Goal: Download file/media

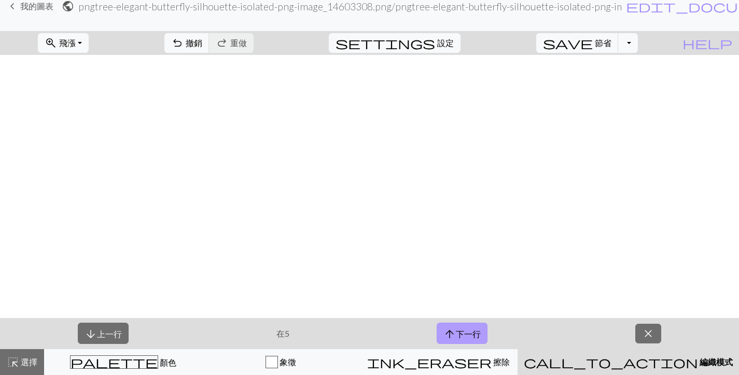
scroll to position [828, 353]
click at [467, 334] on font "下一行" at bounding box center [468, 334] width 25 height 10
click at [638, 45] on button "切換下拉式選單" at bounding box center [628, 43] width 20 height 20
click at [620, 63] on font "儲存副本" at bounding box center [612, 66] width 33 height 10
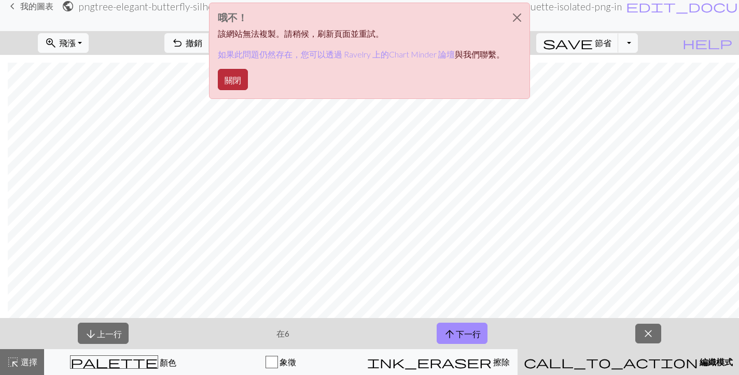
click at [234, 77] on font "關閉" at bounding box center [233, 80] width 17 height 10
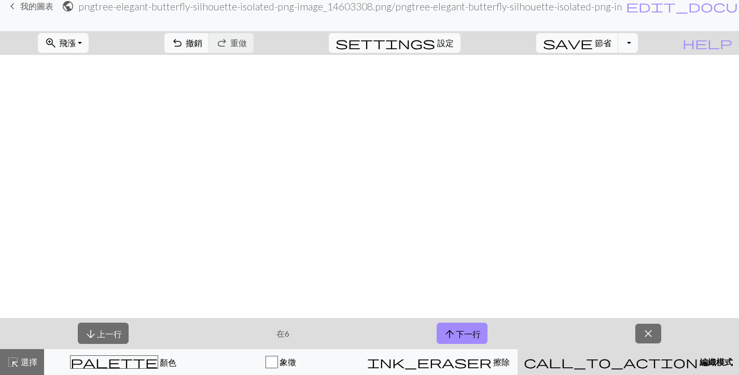
scroll to position [0, 353]
click at [454, 42] on font "設定" at bounding box center [445, 43] width 17 height 10
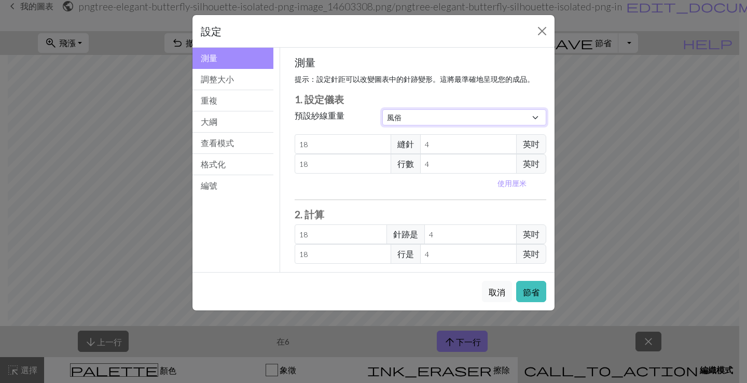
click at [461, 121] on select "風俗 方塊 蕾絲 輕指法 指法 運動 雙面針織 精紡 阿蘭 笨重 超笨重" at bounding box center [464, 117] width 164 height 16
select select "lace"
click at [382, 109] on select "風俗 方塊 蕾絲 輕指法 指法 運動 雙面針織 精紡 阿蘭 笨重 超笨重" at bounding box center [464, 117] width 164 height 16
type input "32"
type input "40"
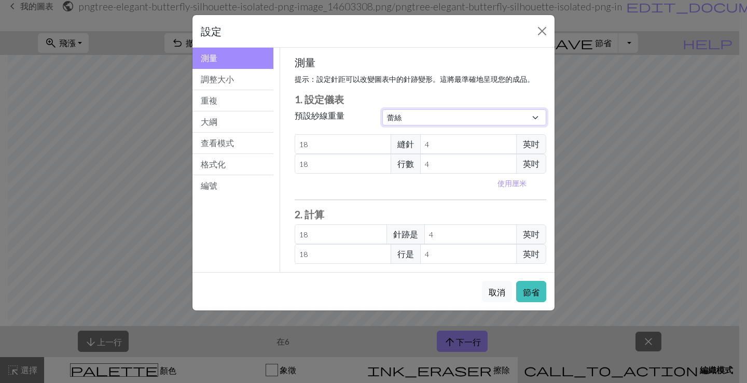
type input "32"
type input "40"
click at [527, 291] on font "節省" at bounding box center [531, 292] width 17 height 10
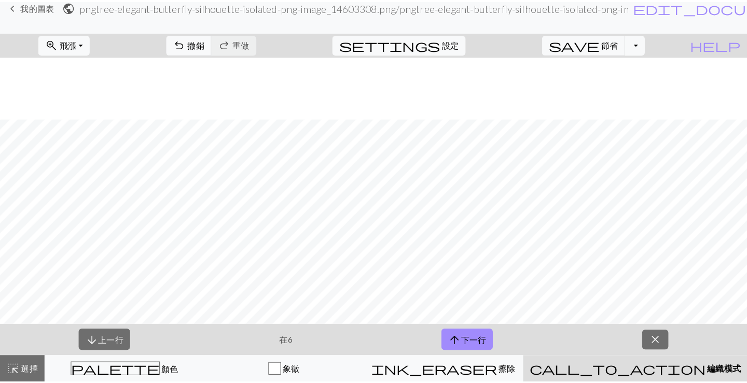
scroll to position [828, 353]
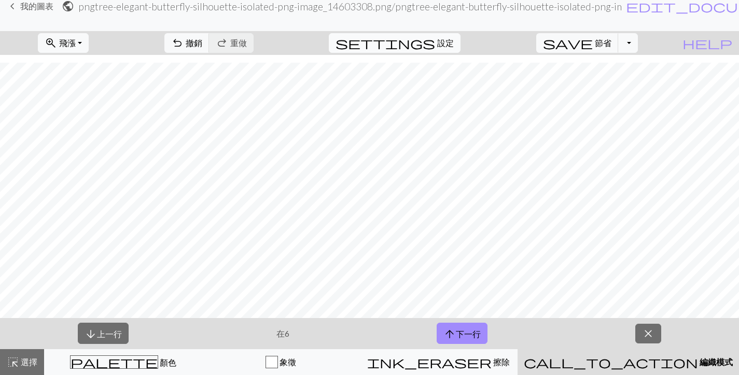
click at [454, 43] on font "設定" at bounding box center [445, 43] width 17 height 10
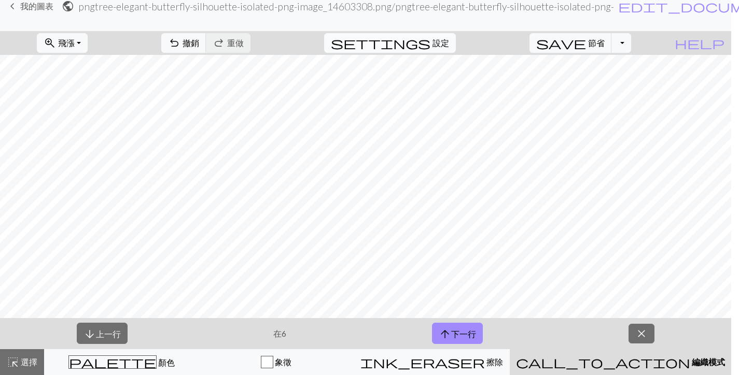
scroll to position [820, 353]
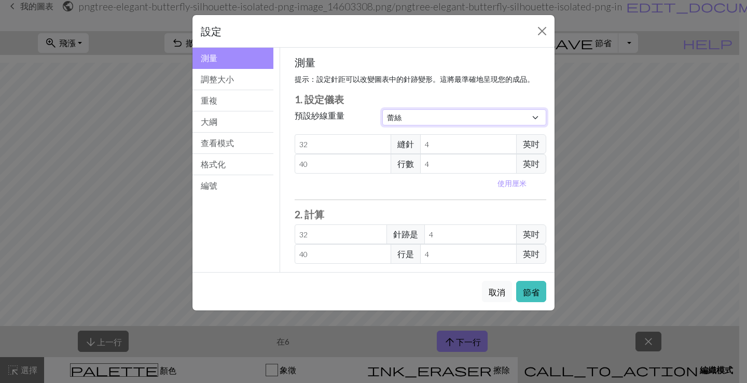
click at [453, 115] on select "風俗 方塊 蕾絲 輕指法 指法 運動 雙面針織 精紡 阿蘭 笨重 超笨重" at bounding box center [464, 117] width 164 height 16
select select "custom"
click at [382, 109] on select "風俗 方塊 蕾絲 輕指法 指法 運動 雙面針織 精紡 阿蘭 笨重 超笨重" at bounding box center [464, 117] width 164 height 16
click at [529, 294] on font "節省" at bounding box center [531, 292] width 17 height 10
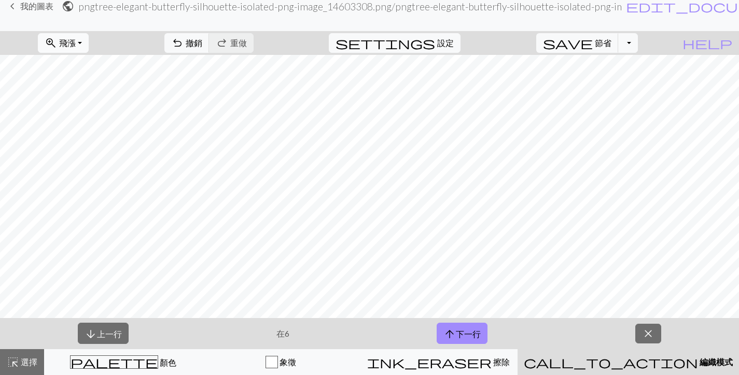
click at [89, 43] on button "zoom_in 飛漲 飛漲" at bounding box center [63, 43] width 51 height 20
click at [97, 122] on button "50%" at bounding box center [79, 124] width 82 height 17
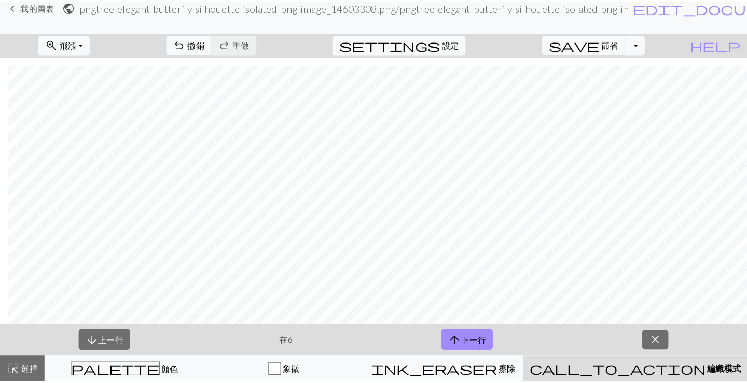
scroll to position [299, 8]
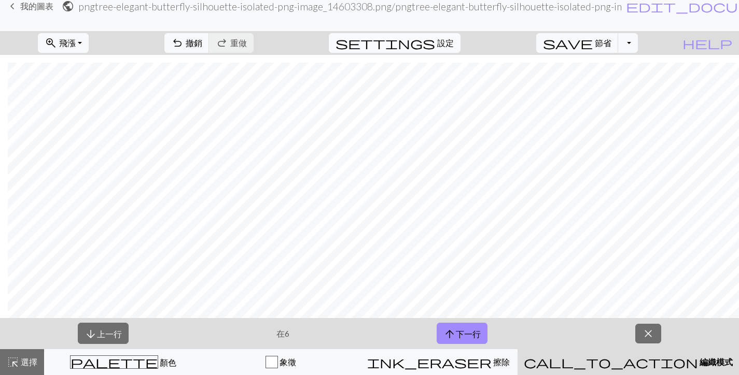
click at [454, 44] on font "設定" at bounding box center [445, 43] width 17 height 10
select select "lace"
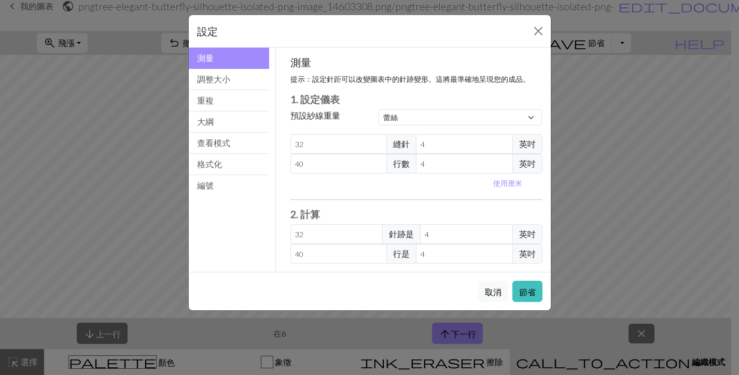
scroll to position [291, 8]
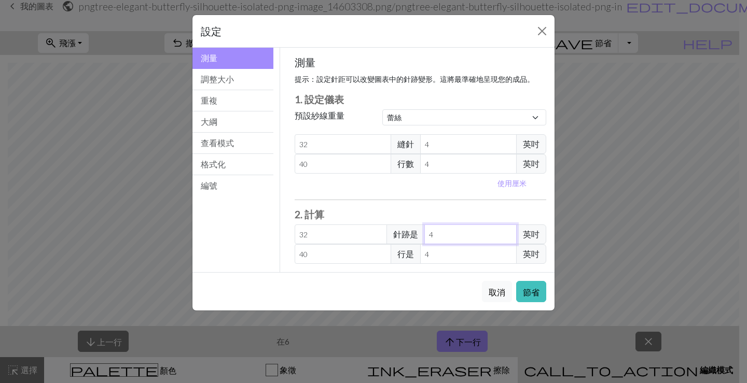
drag, startPoint x: 438, startPoint y: 234, endPoint x: 427, endPoint y: 235, distance: 10.5
click at [427, 235] on input "4" at bounding box center [470, 235] width 92 height 20
click at [238, 81] on button "調整大小" at bounding box center [232, 79] width 81 height 21
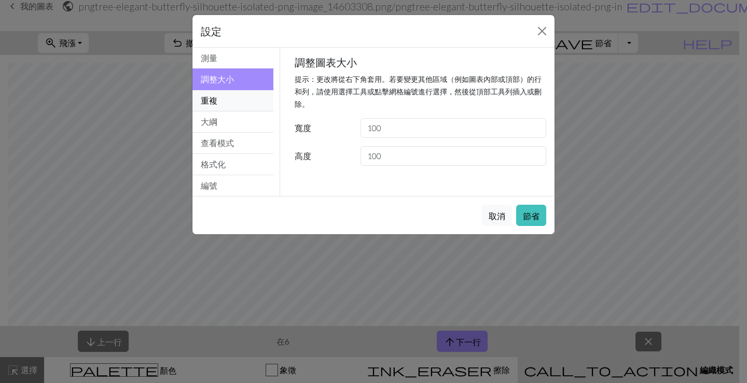
click at [239, 109] on button "重複" at bounding box center [232, 100] width 81 height 21
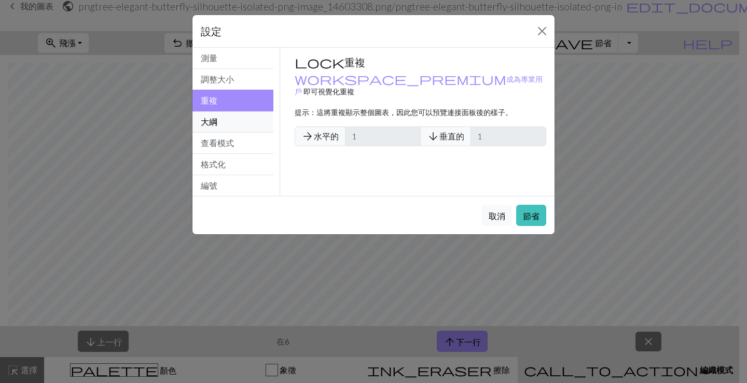
click at [242, 128] on button "大綱" at bounding box center [232, 121] width 81 height 21
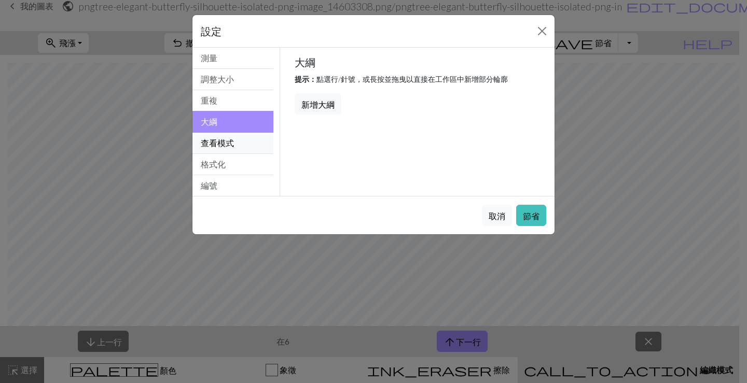
click at [242, 149] on button "查看模式" at bounding box center [232, 143] width 81 height 21
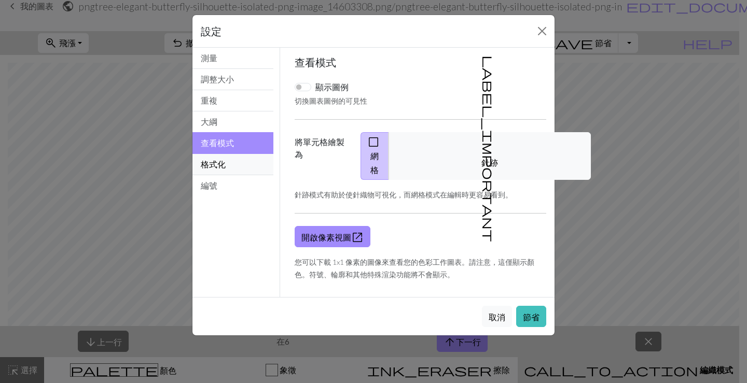
click at [241, 163] on button "格式化" at bounding box center [232, 164] width 81 height 21
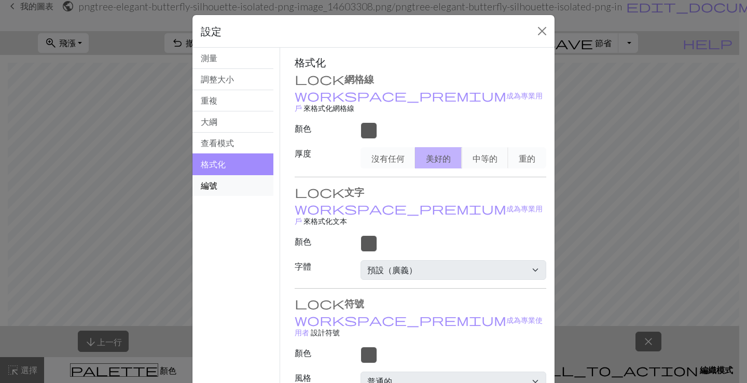
click at [243, 180] on button "編號" at bounding box center [232, 185] width 81 height 21
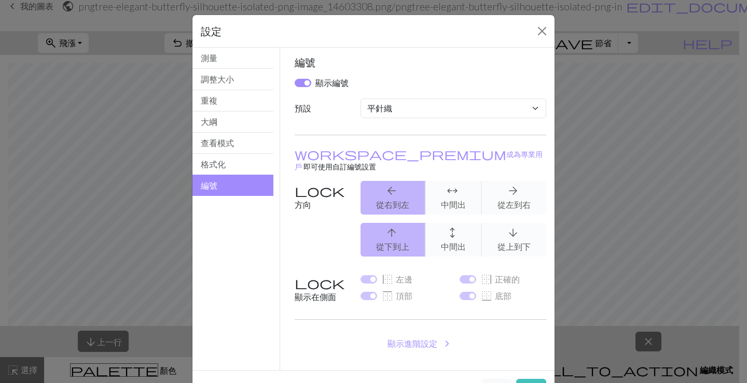
click at [84, 12] on div "設定 Numbering 測量 調整大小 重複 大綱 查看模式 格式化 編號 測量 調整大小 重複 大綱 查看模式 格式化 編號 測量 提示： 設定針距可以改…" at bounding box center [373, 191] width 747 height 383
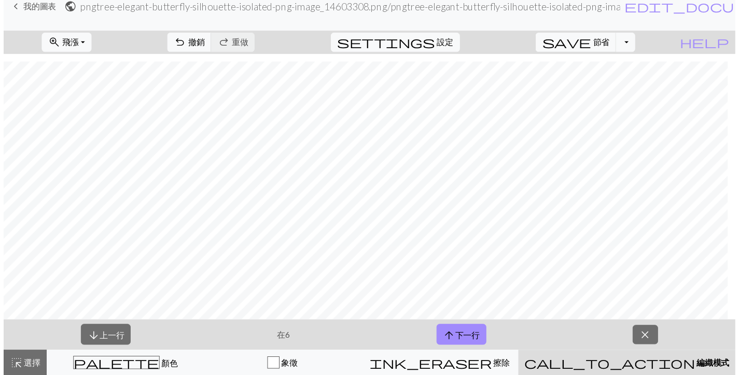
scroll to position [291, 0]
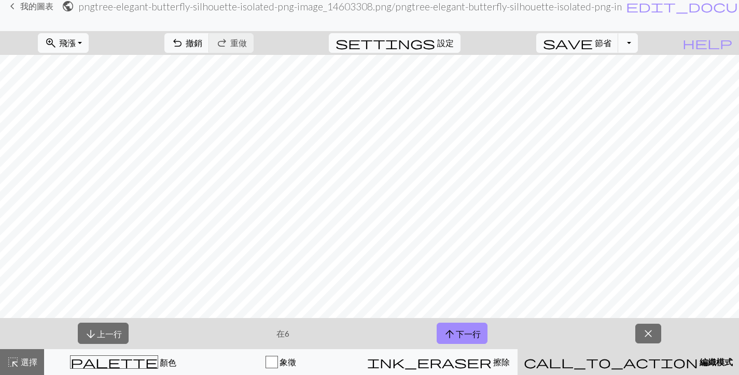
click at [638, 44] on button "切換下拉式選單" at bounding box center [628, 43] width 20 height 20
click at [615, 63] on font "儲存副本" at bounding box center [612, 66] width 33 height 10
click at [638, 42] on button "切換下拉式選單" at bounding box center [628, 43] width 20 height 20
click at [620, 80] on button "save_alt 下載" at bounding box center [556, 82] width 162 height 17
click at [638, 39] on button "切換下拉式選單" at bounding box center [628, 43] width 20 height 20
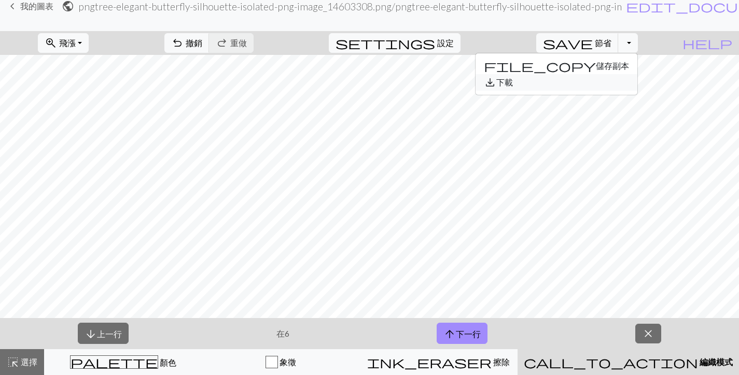
click at [605, 88] on button "save_alt 下載" at bounding box center [556, 82] width 162 height 17
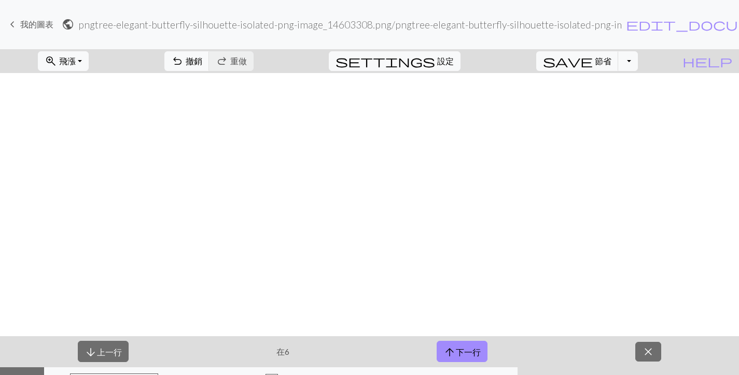
scroll to position [22, 0]
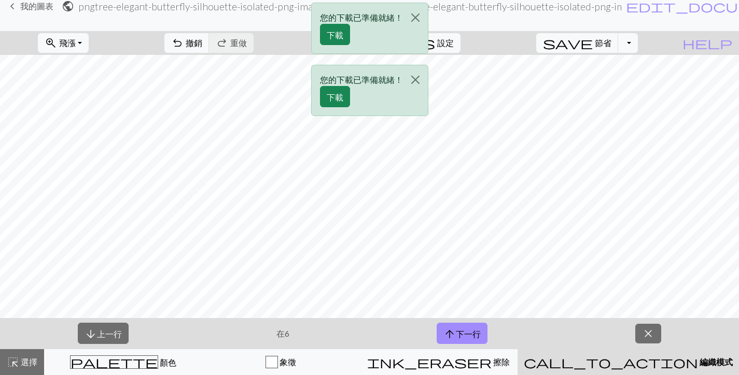
click at [89, 44] on div "您的下載已準備就緒！ 下載 您的下載已準備就緒！ 下載" at bounding box center [369, 62] width 739 height 124
click at [339, 95] on font "下載" at bounding box center [335, 97] width 17 height 10
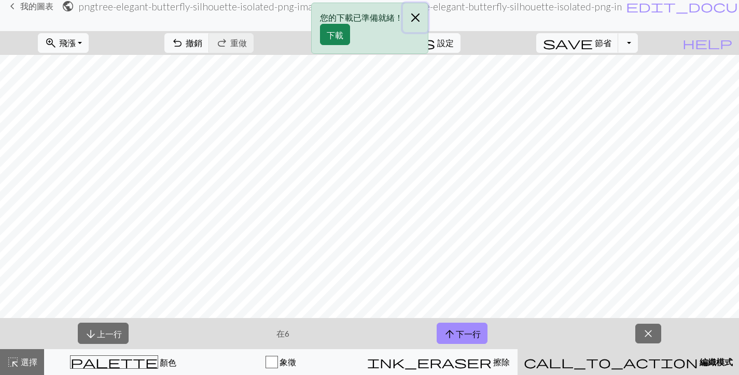
click at [415, 17] on button "關閉" at bounding box center [415, 17] width 25 height 29
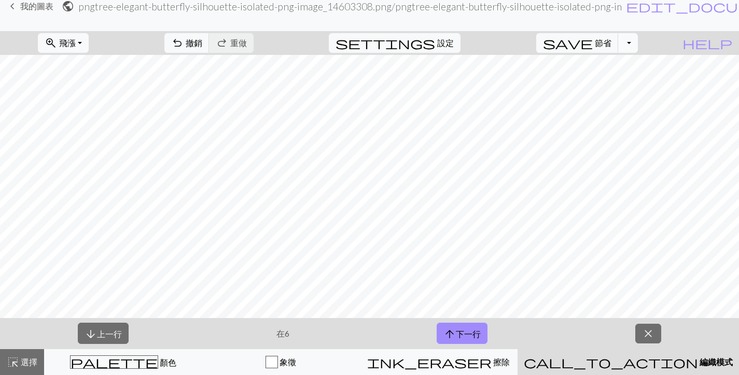
click at [638, 43] on button "切換下拉式選單" at bounding box center [628, 43] width 20 height 20
click at [634, 60] on button "file_copy 儲存副本" at bounding box center [556, 66] width 162 height 17
click at [638, 41] on button "切換下拉式選單" at bounding box center [628, 43] width 20 height 20
click at [598, 64] on font "儲存副本" at bounding box center [612, 66] width 33 height 10
click at [700, 366] on font "編織模式" at bounding box center [716, 362] width 33 height 10
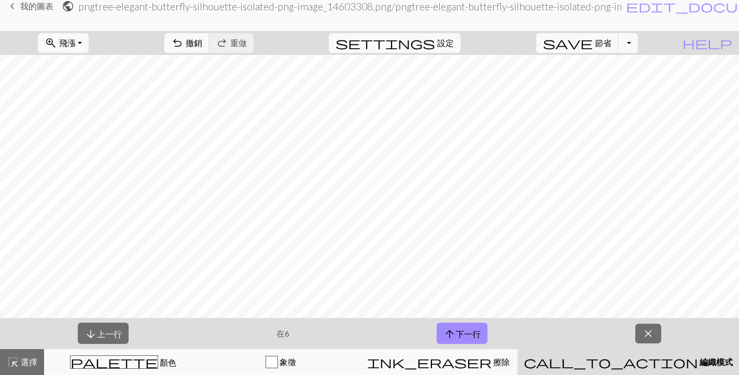
click at [635, 363] on span "call_to_action" at bounding box center [611, 362] width 174 height 15
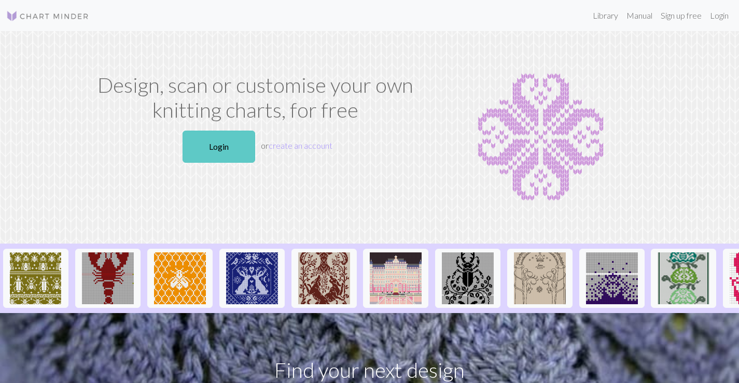
click at [231, 152] on link "Login" at bounding box center [219, 147] width 73 height 32
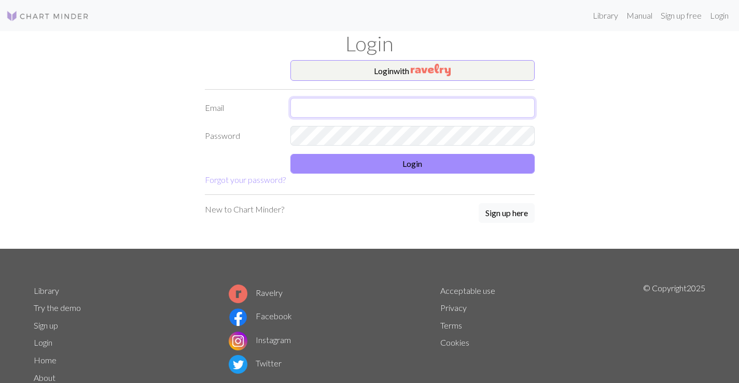
type input "[EMAIL_ADDRESS][DOMAIN_NAME]"
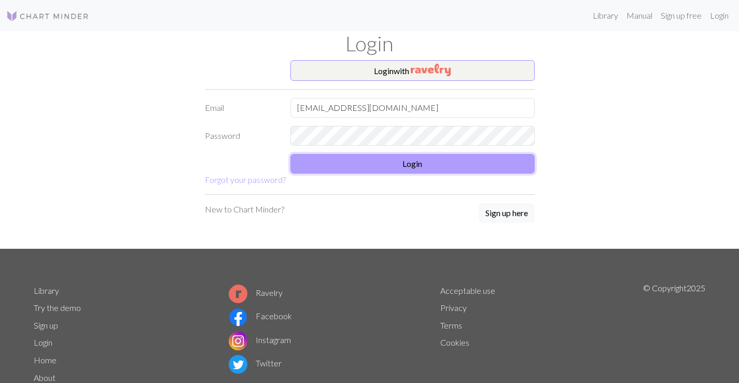
click at [389, 159] on button "Login" at bounding box center [412, 164] width 244 height 20
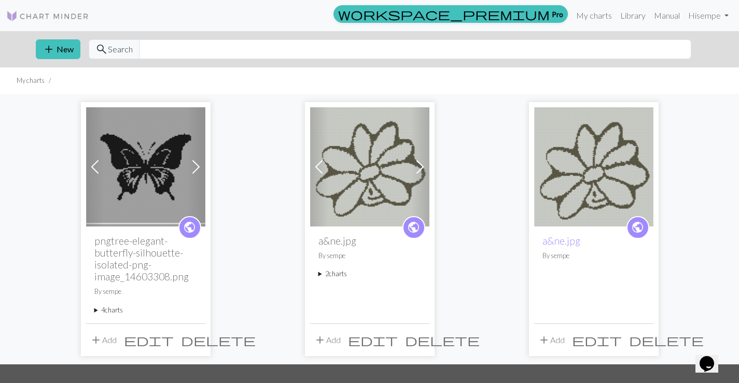
click at [160, 184] on img at bounding box center [145, 166] width 119 height 119
